Goal: Find specific page/section: Find specific page/section

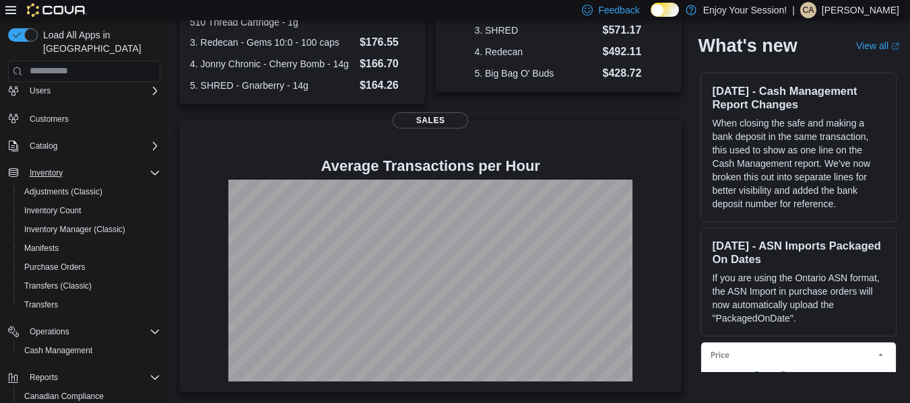
scroll to position [137, 0]
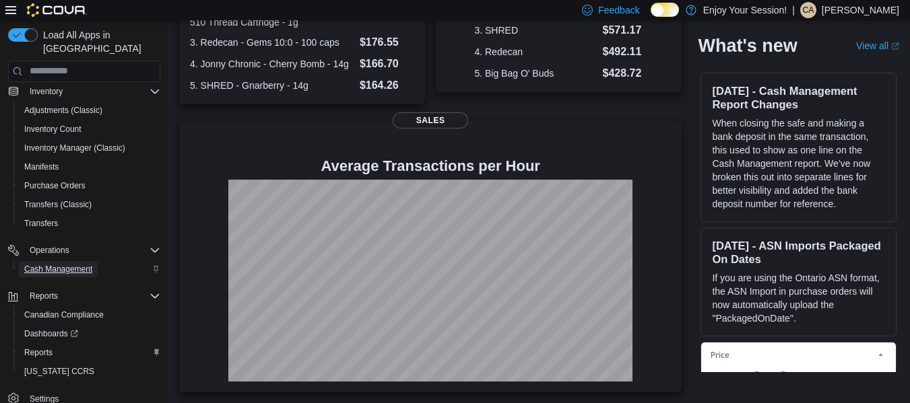
click at [71, 264] on span "Cash Management" at bounding box center [58, 269] width 68 height 11
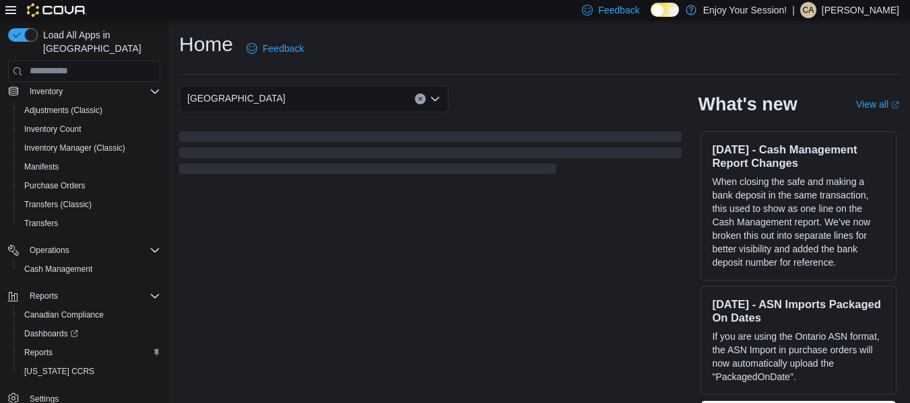
scroll to position [38, 0]
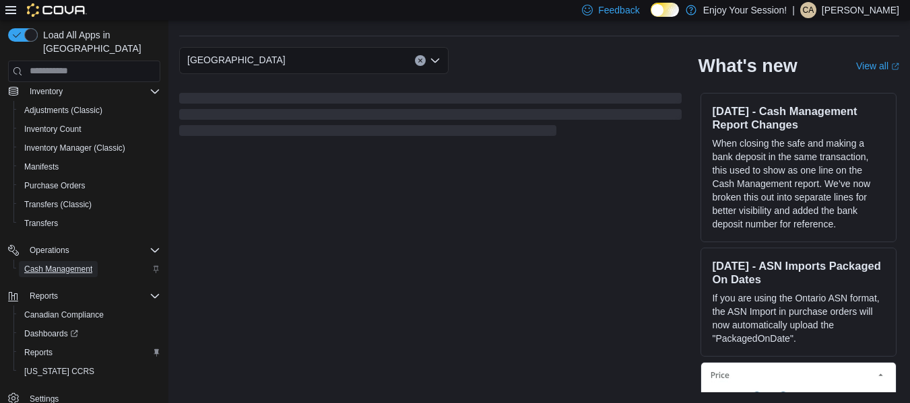
click at [80, 264] on span "Cash Management" at bounding box center [58, 269] width 68 height 11
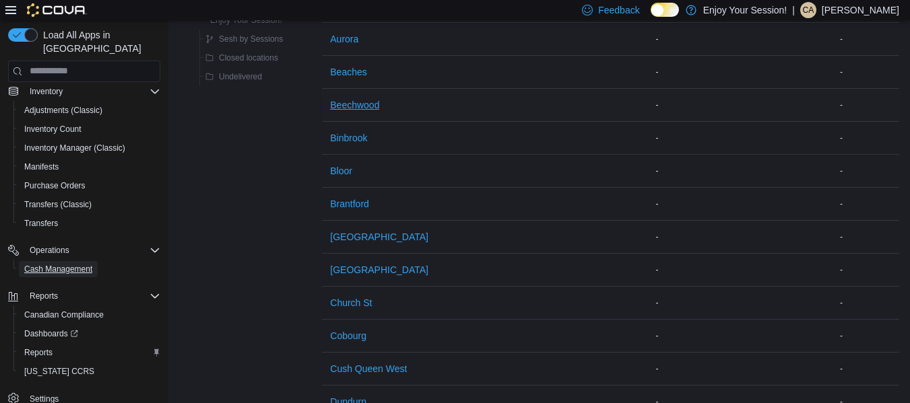
scroll to position [249, 0]
click at [353, 238] on span "[GEOGRAPHIC_DATA]" at bounding box center [379, 236] width 98 height 13
